Goal: Task Accomplishment & Management: Complete application form

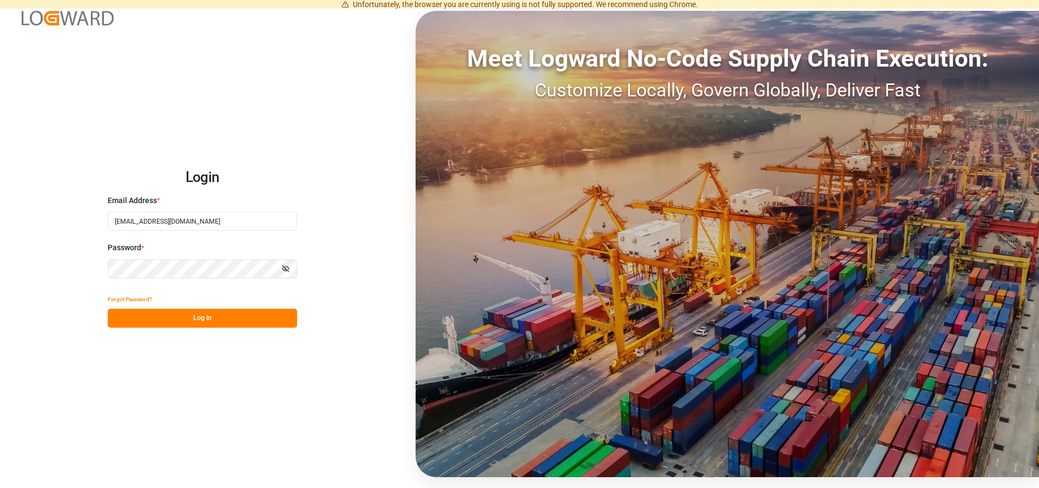
click at [201, 321] on button "Log In" at bounding box center [202, 318] width 189 height 19
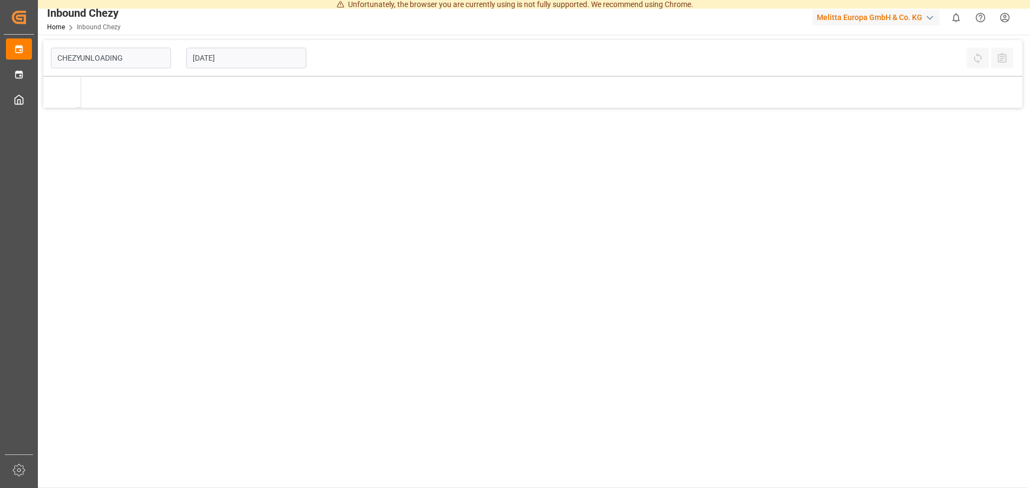
type input "Chezy Unloading"
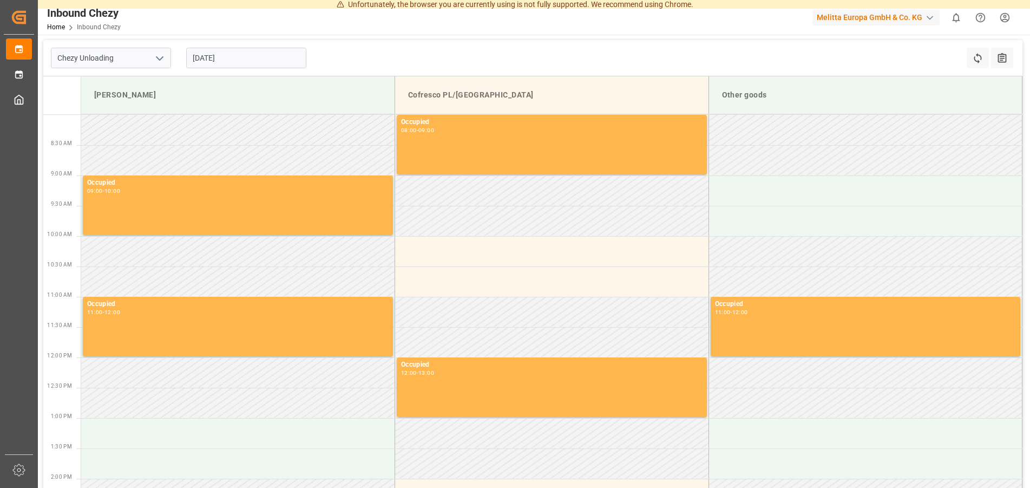
click at [232, 58] on input "[DATE]" at bounding box center [246, 58] width 120 height 21
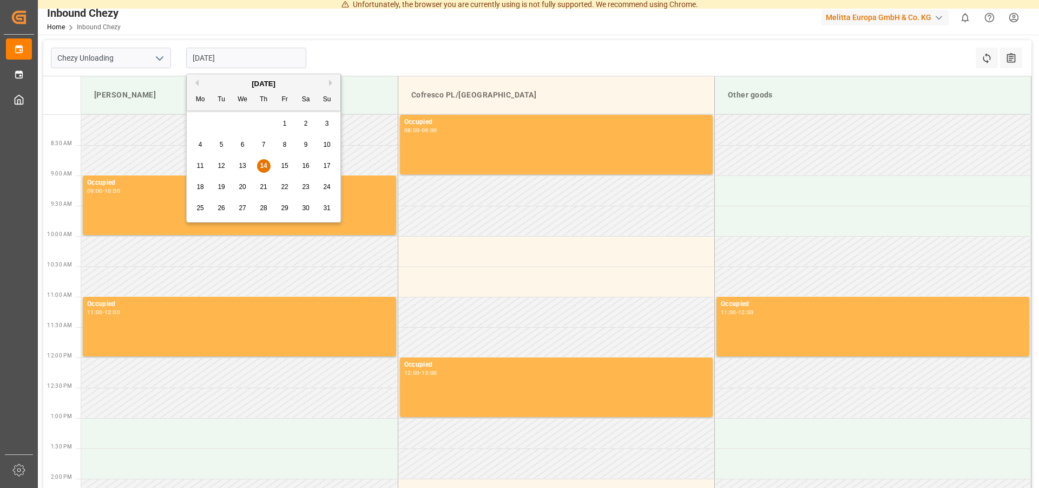
click at [264, 182] on div "21" at bounding box center [264, 187] width 14 height 13
type input "[DATE]"
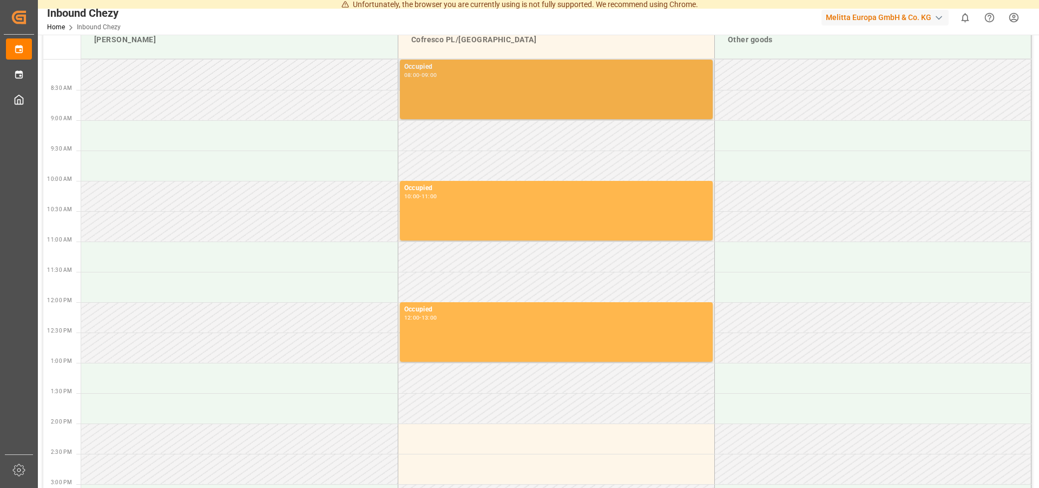
scroll to position [166, 0]
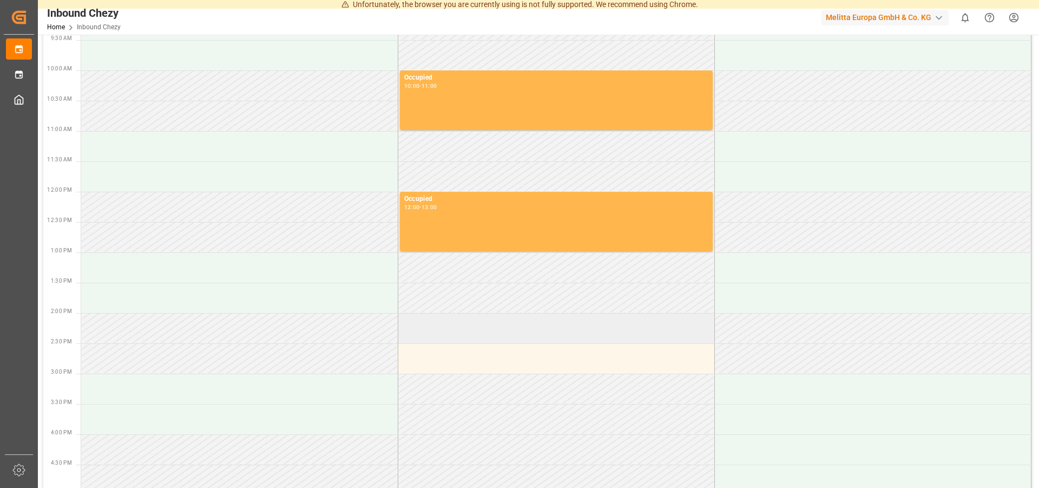
click at [467, 335] on td at bounding box center [556, 328] width 317 height 30
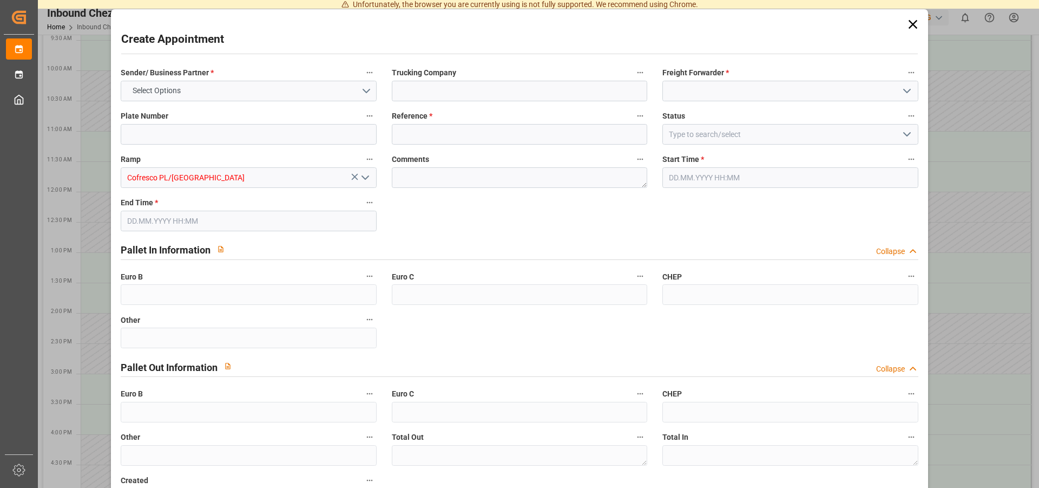
type input "0"
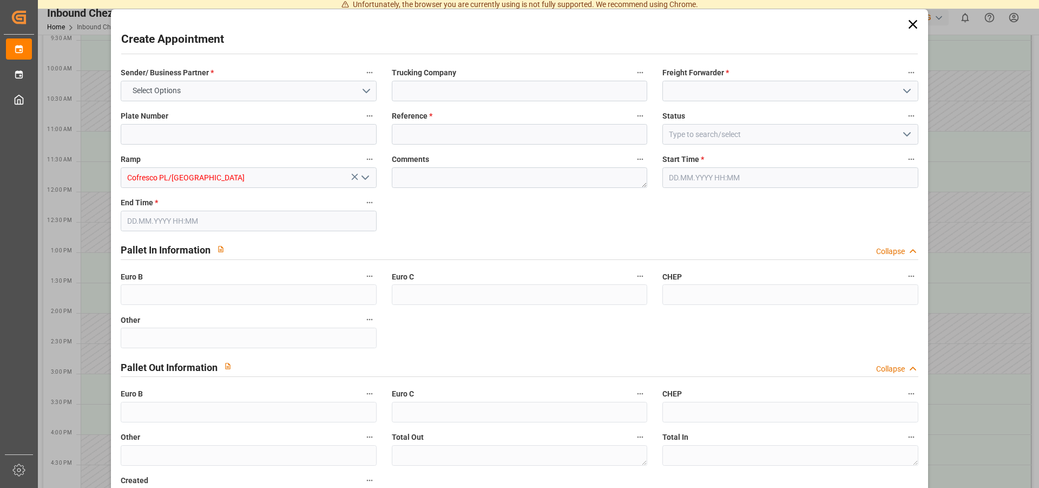
type input "0"
type input "[DATE] 14:00"
type input "[DATE] 15:00"
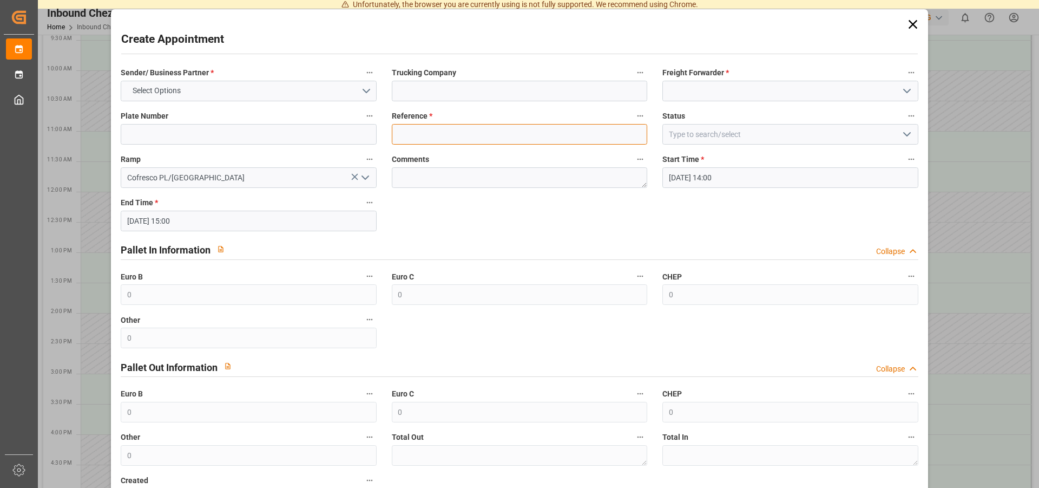
click at [461, 132] on input at bounding box center [520, 134] width 256 height 21
type input "488946"
click at [309, 83] on button "Select Options" at bounding box center [249, 91] width 256 height 21
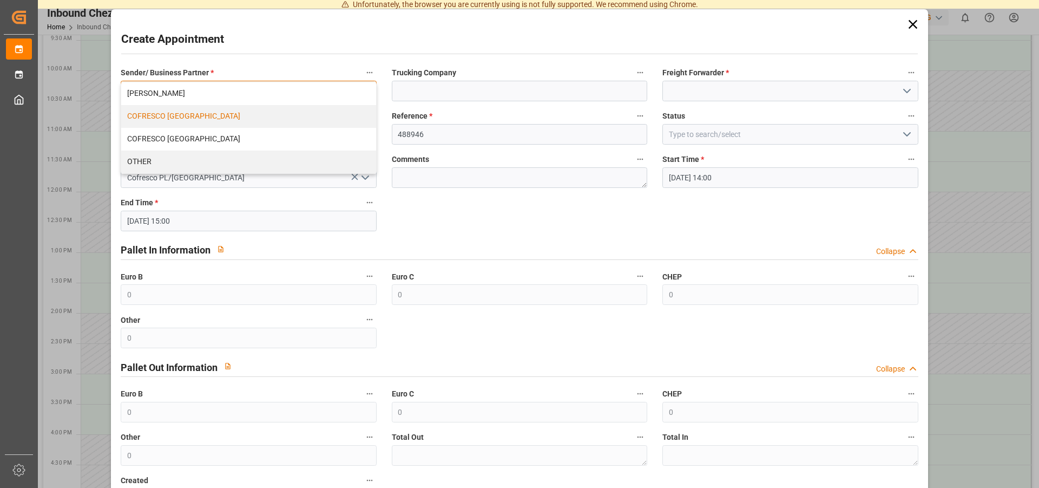
click at [193, 111] on div "COFRESCO [GEOGRAPHIC_DATA]" at bounding box center [248, 116] width 254 height 23
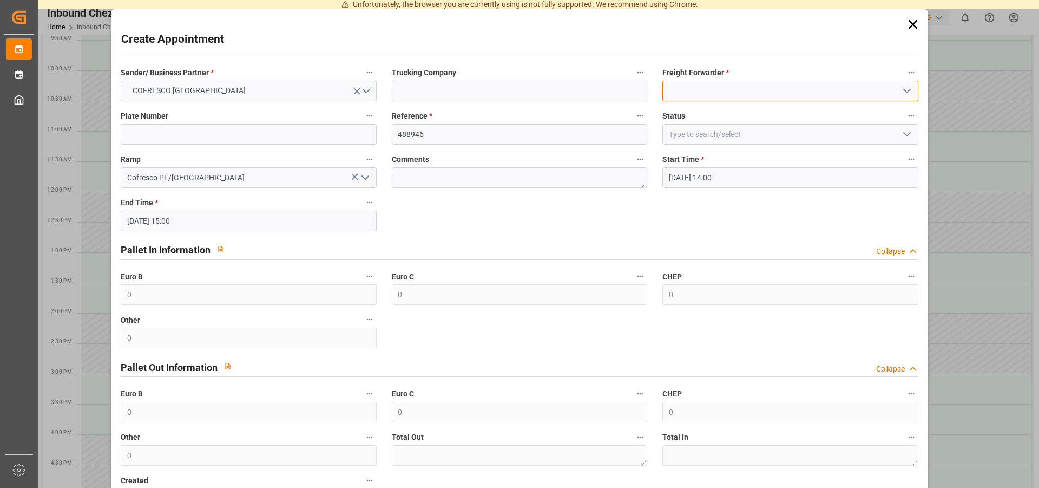
click at [714, 99] on input at bounding box center [791, 91] width 256 height 21
drag, startPoint x: 906, startPoint y: 86, endPoint x: 904, endPoint y: 91, distance: 5.8
click at [905, 90] on div at bounding box center [791, 91] width 256 height 21
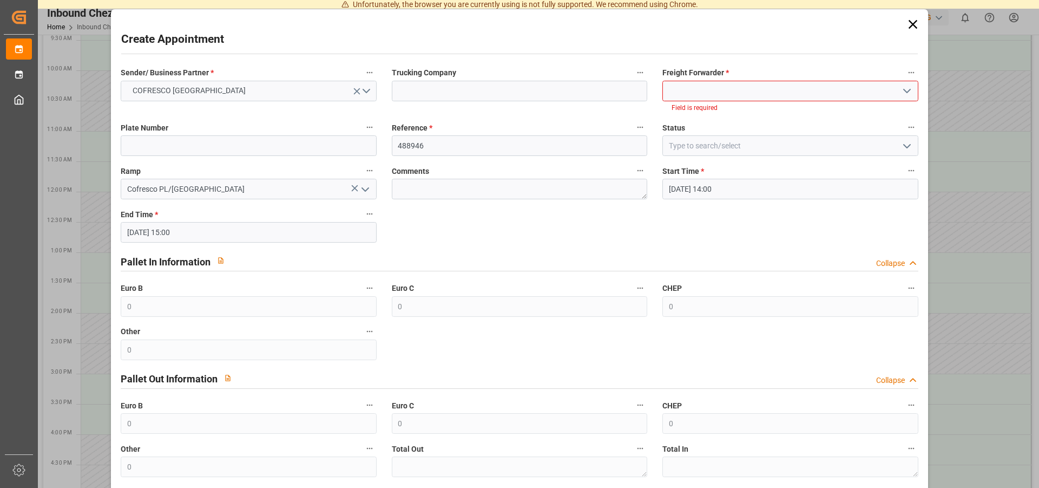
click at [904, 91] on polyline "open menu" at bounding box center [907, 90] width 6 height 3
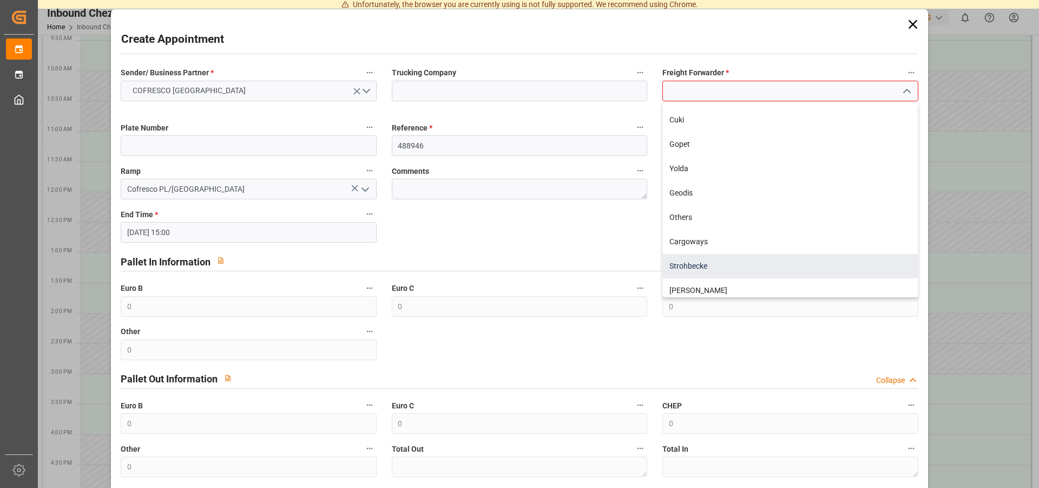
scroll to position [318, 0]
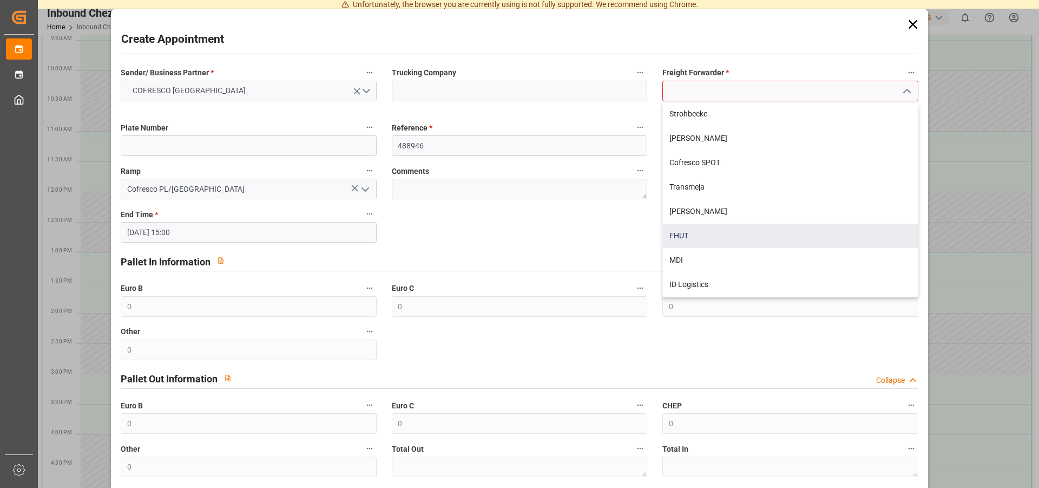
click at [684, 239] on div "FHUT" at bounding box center [790, 236] width 254 height 24
type input "FHUT"
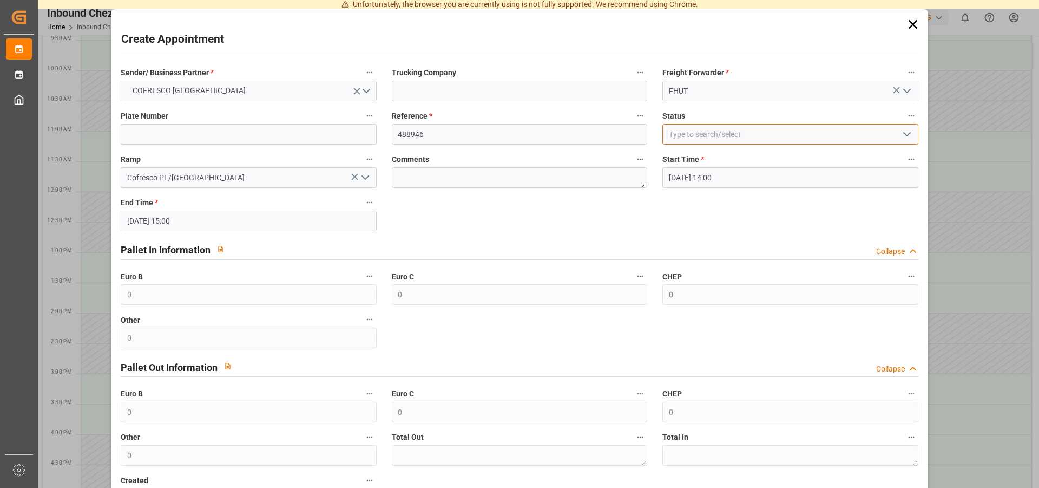
click at [712, 135] on input at bounding box center [791, 134] width 256 height 21
click at [887, 140] on input at bounding box center [791, 134] width 256 height 21
click at [904, 135] on polyline "open menu" at bounding box center [907, 134] width 6 height 3
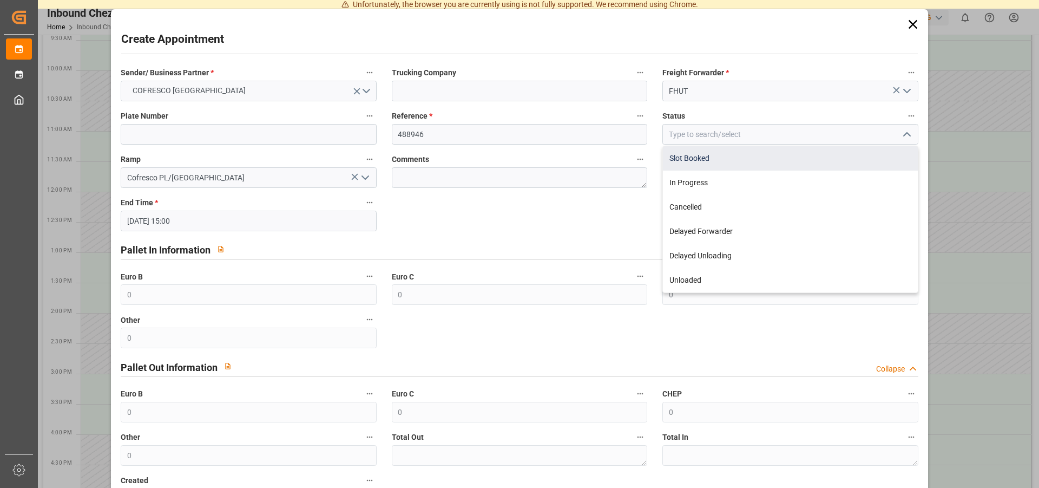
click at [696, 158] on div "Slot Booked" at bounding box center [790, 158] width 254 height 24
type input "Slot Booked"
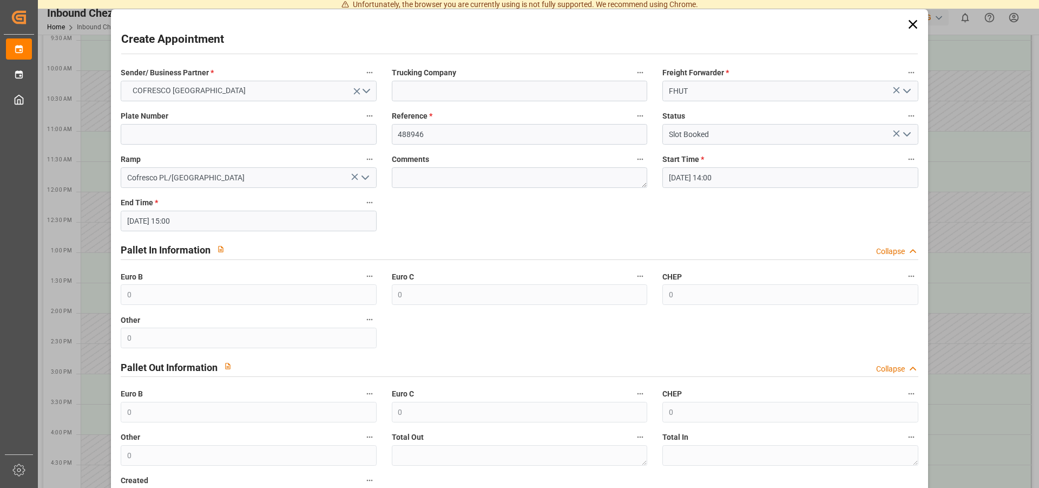
scroll to position [84, 0]
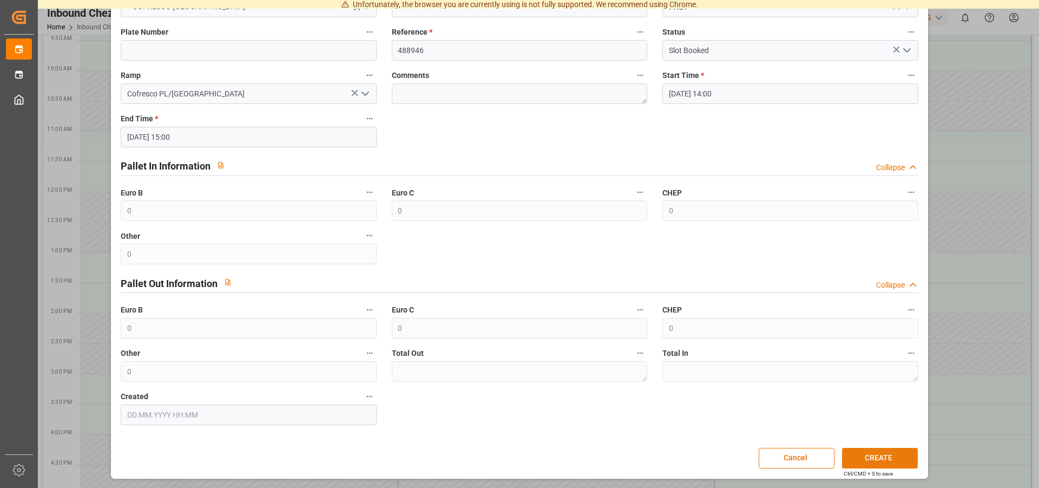
click at [867, 449] on button "CREATE" at bounding box center [880, 458] width 76 height 21
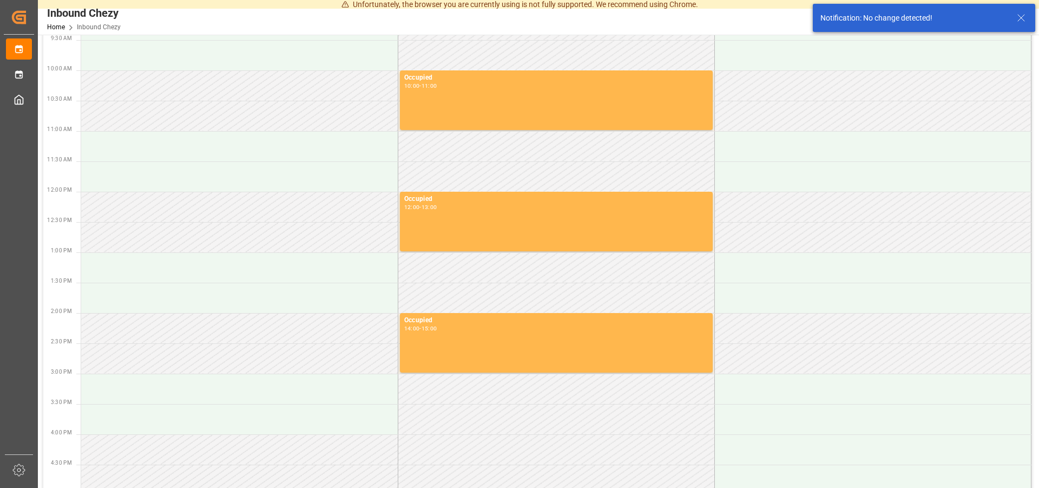
scroll to position [166, 0]
